Goal: Navigation & Orientation: Find specific page/section

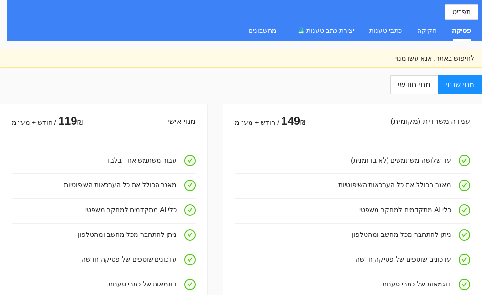
click at [467, 29] on div "פסיקה" at bounding box center [461, 30] width 19 height 10
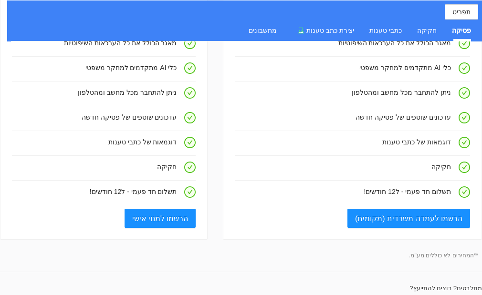
scroll to position [191, 0]
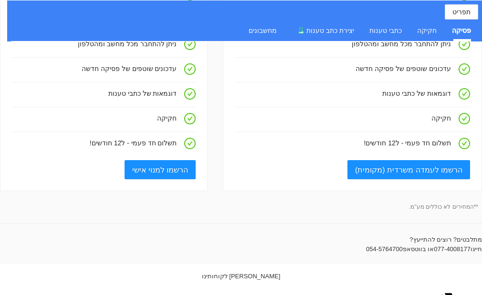
click at [97, 156] on li "תשלום חד פעמי - ל12 חודשים!" at bounding box center [104, 144] width 184 height 24
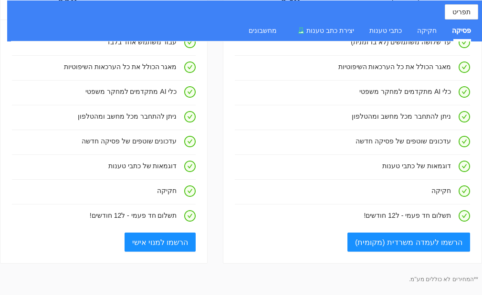
scroll to position [0, 0]
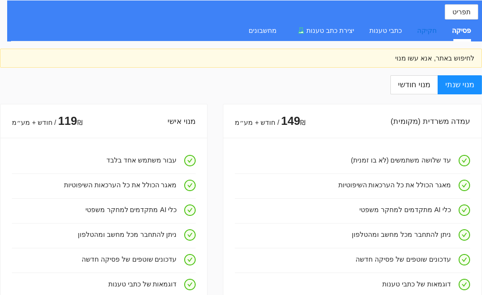
click at [429, 29] on div "חקיקה" at bounding box center [427, 30] width 20 height 10
click at [388, 29] on div "כתבי טענות" at bounding box center [385, 30] width 32 height 10
click at [324, 27] on span "יצירת כתב טענות" at bounding box center [330, 31] width 48 height 8
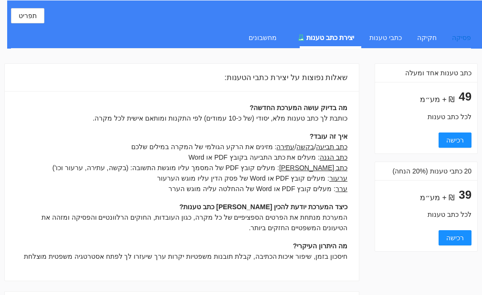
click at [462, 37] on div "פסיקה" at bounding box center [461, 37] width 19 height 10
